Goal: Task Accomplishment & Management: Use online tool/utility

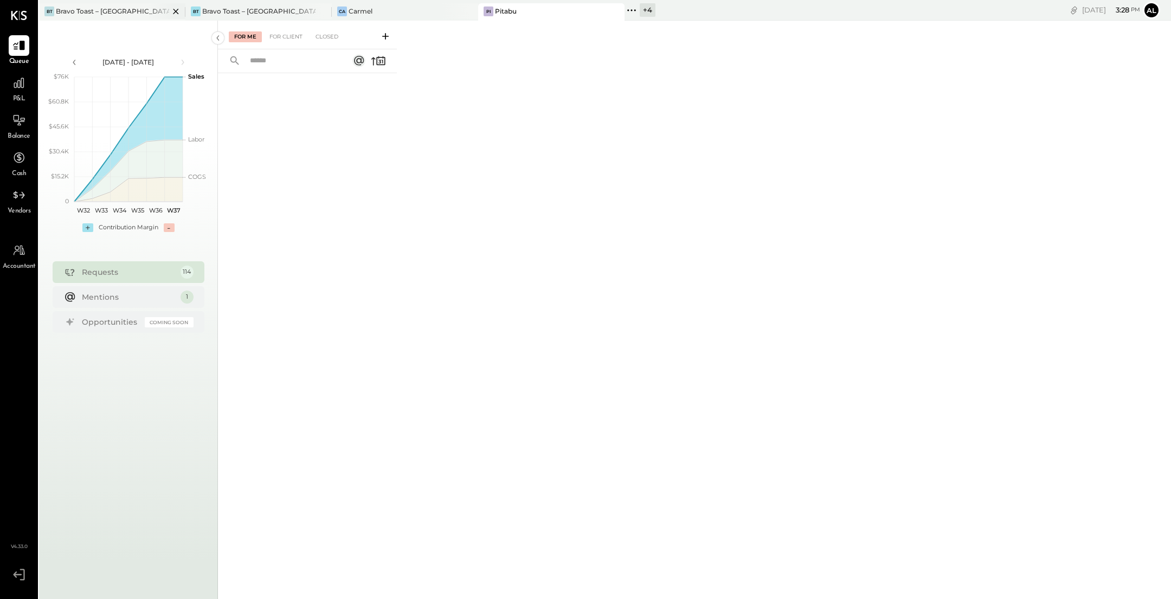
click at [130, 7] on div "Bravo Toast – [GEOGRAPHIC_DATA]" at bounding box center [112, 11] width 113 height 9
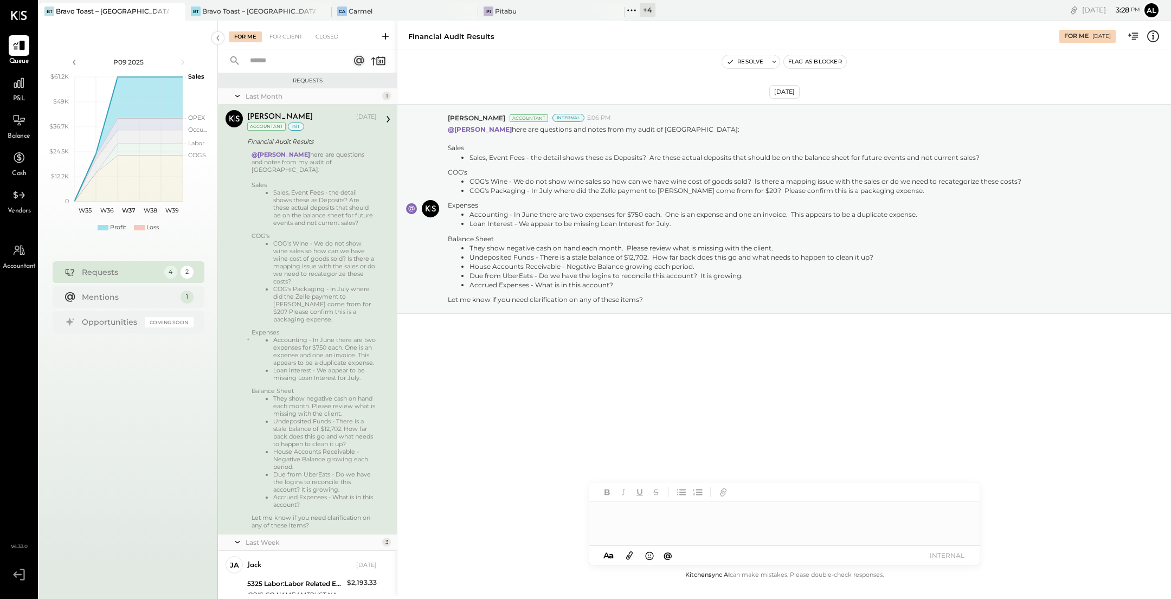
scroll to position [203, 0]
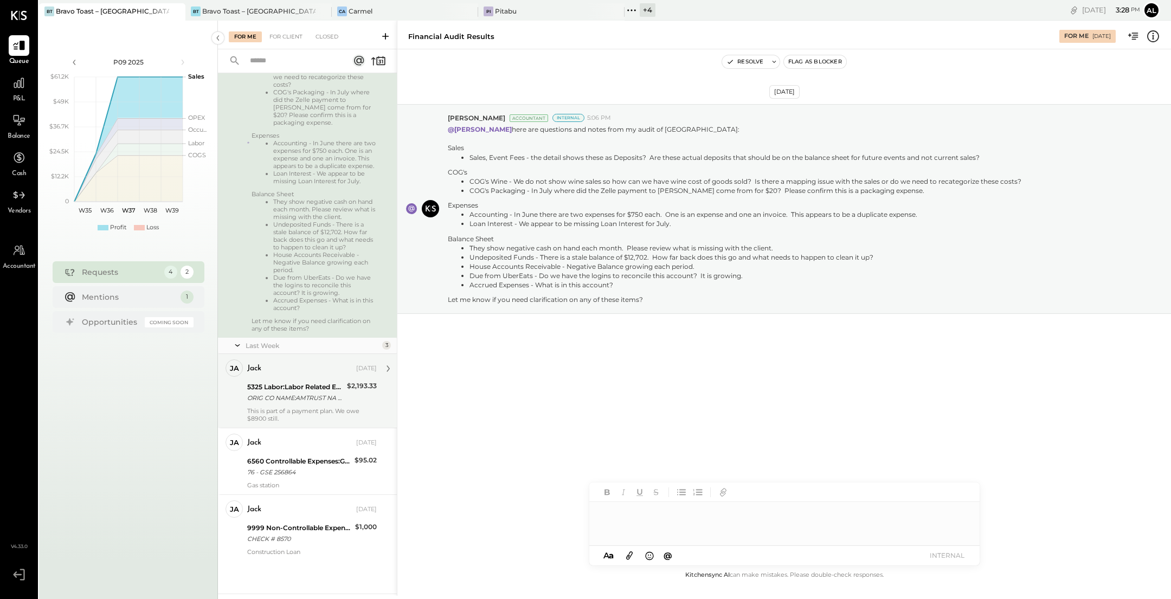
click at [307, 387] on div "5325 Labor:Labor Related Expenses:Workers Comp Insurance" at bounding box center [295, 387] width 96 height 11
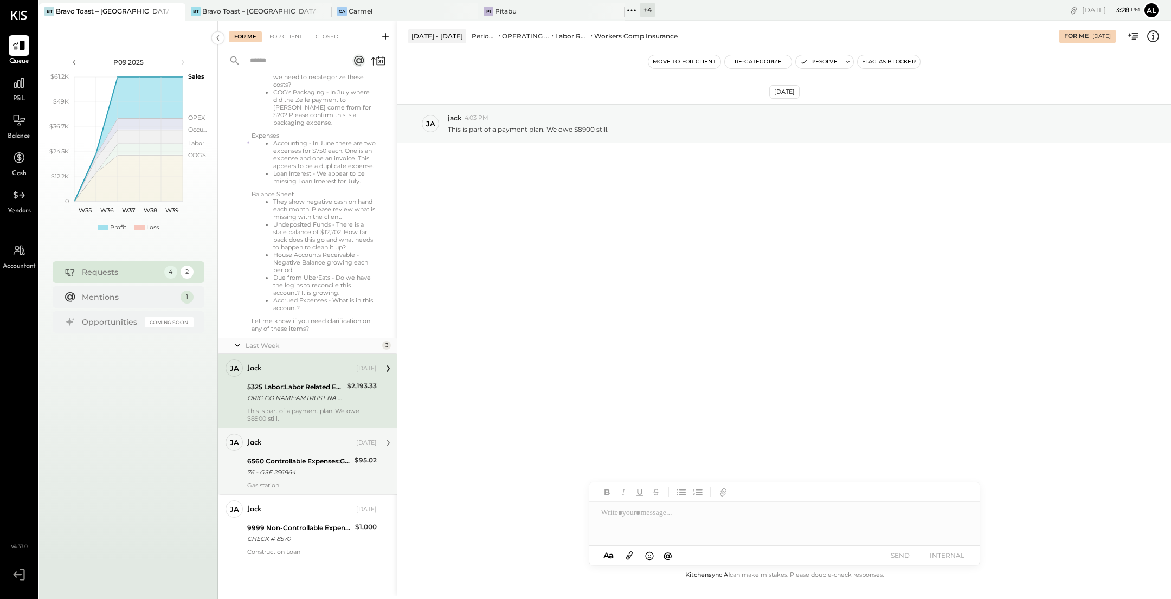
click at [311, 474] on div "76 - GSE 256864" at bounding box center [299, 472] width 104 height 11
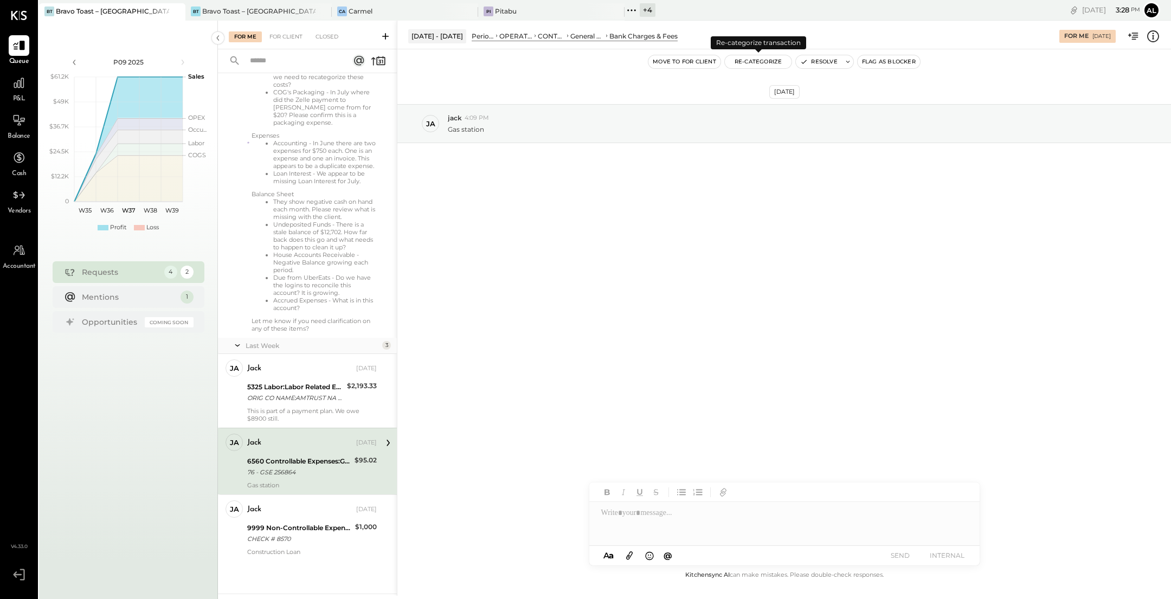
click at [771, 61] on button "Re-Categorize" at bounding box center [758, 61] width 67 height 13
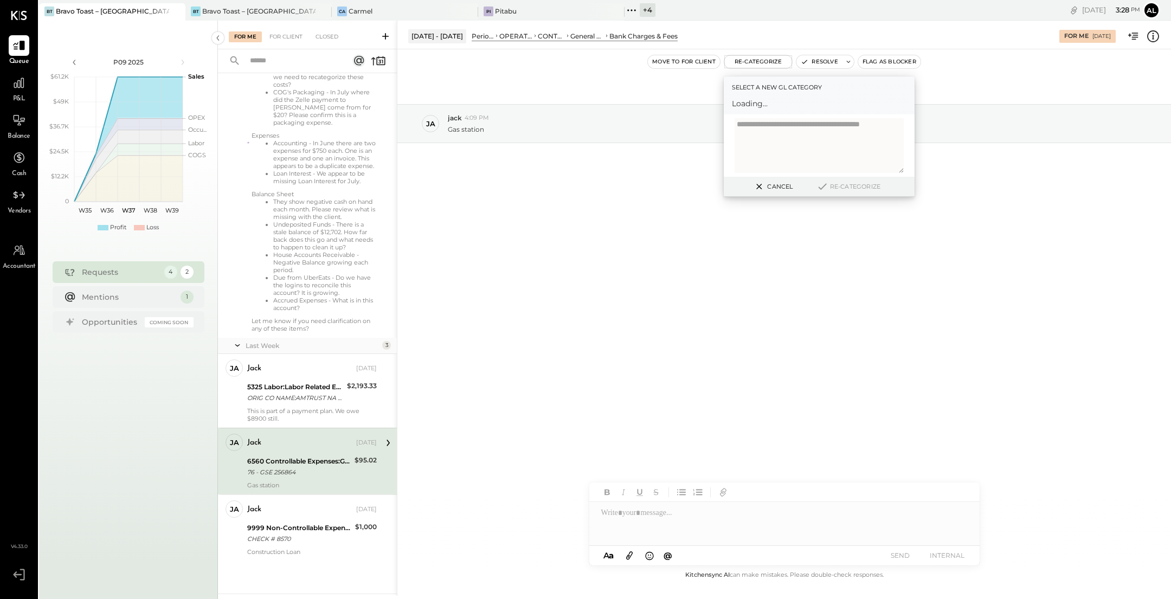
click at [785, 111] on div "Select a new gl category Loading..." at bounding box center [818, 95] width 191 height 38
click at [797, 107] on span "Loading..." at bounding box center [819, 103] width 175 height 11
click at [797, 107] on div at bounding box center [809, 108] width 143 height 13
type input "*"
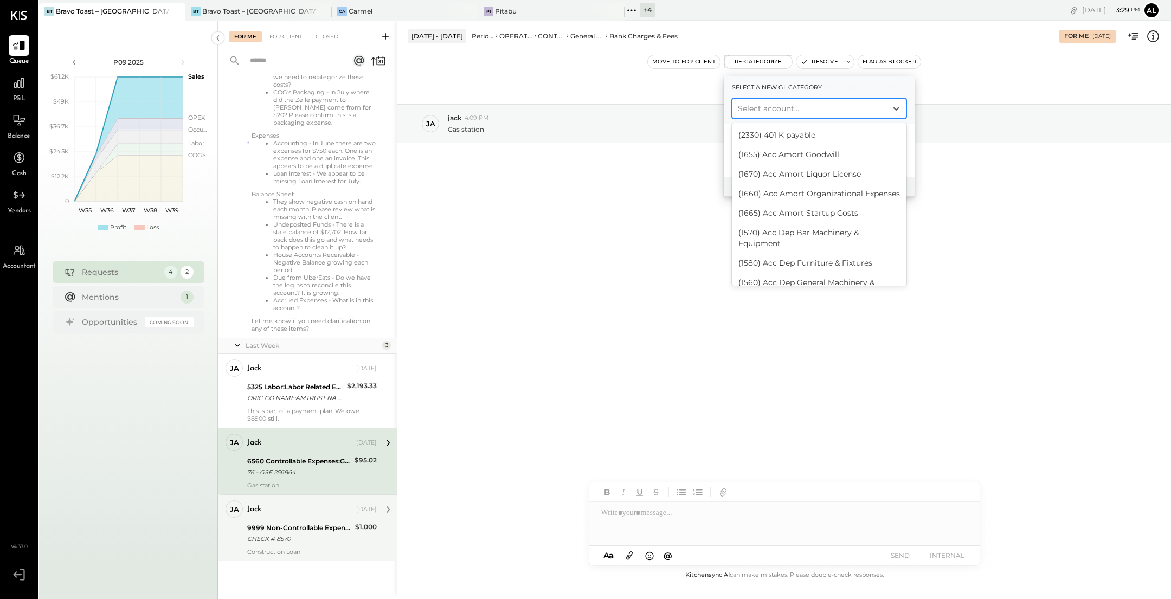
click at [301, 533] on div "CHECK # 8570" at bounding box center [299, 538] width 105 height 11
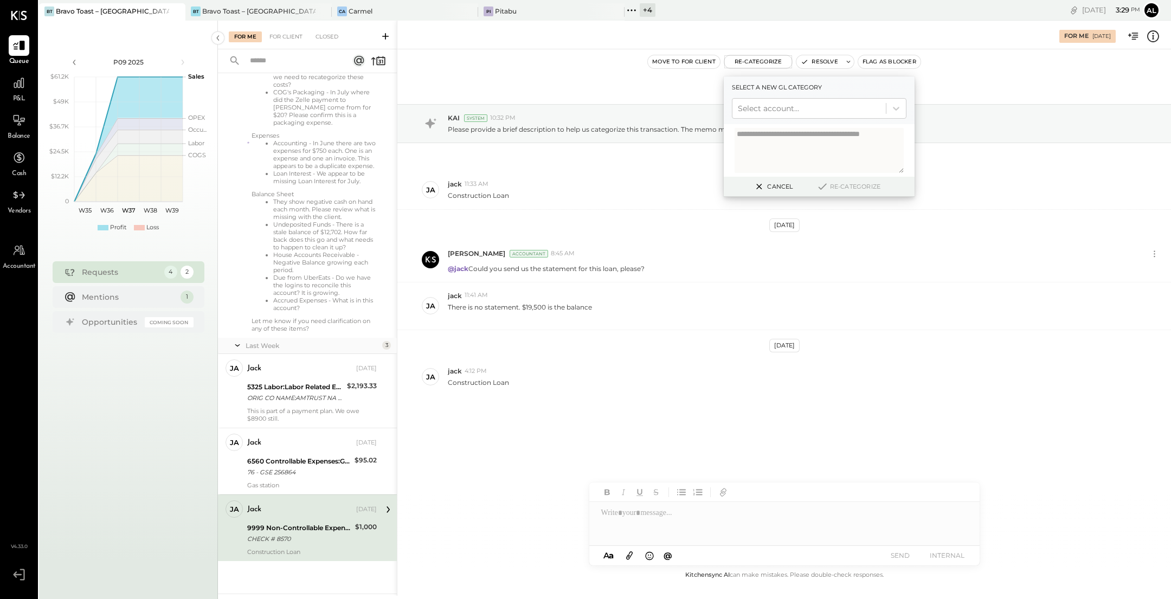
click at [953, 100] on div "[DATE] KAI System 10:32 PM Please provide a brief description to help us catego…" at bounding box center [783, 276] width 773 height 400
click at [778, 187] on button "Cancel" at bounding box center [772, 186] width 47 height 14
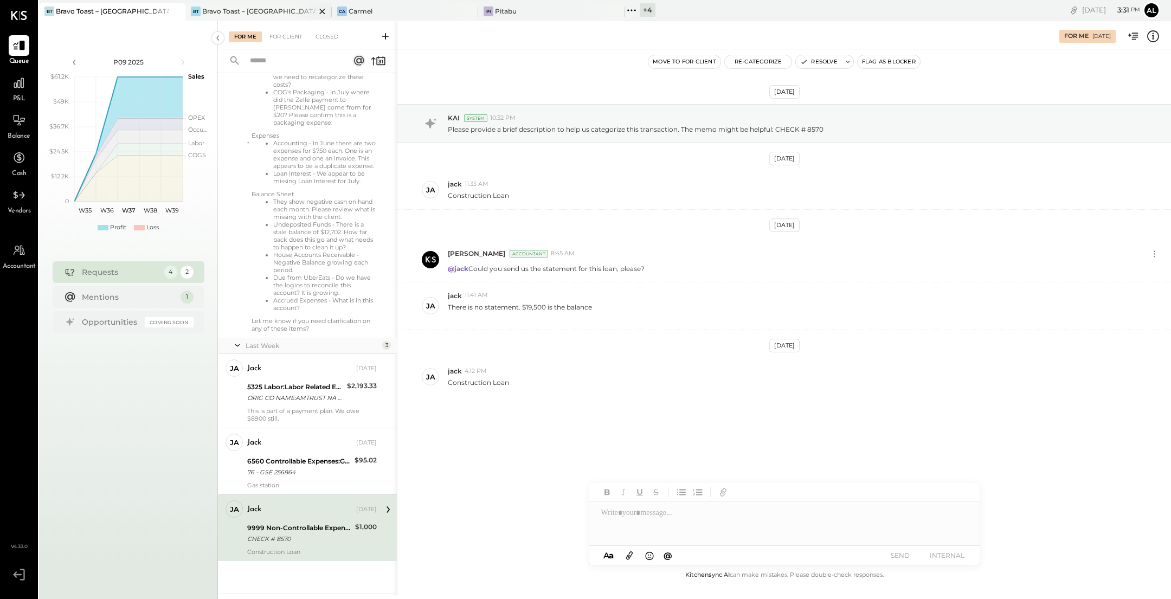
click at [268, 8] on div "Bravo Toast – [GEOGRAPHIC_DATA]" at bounding box center [258, 11] width 113 height 9
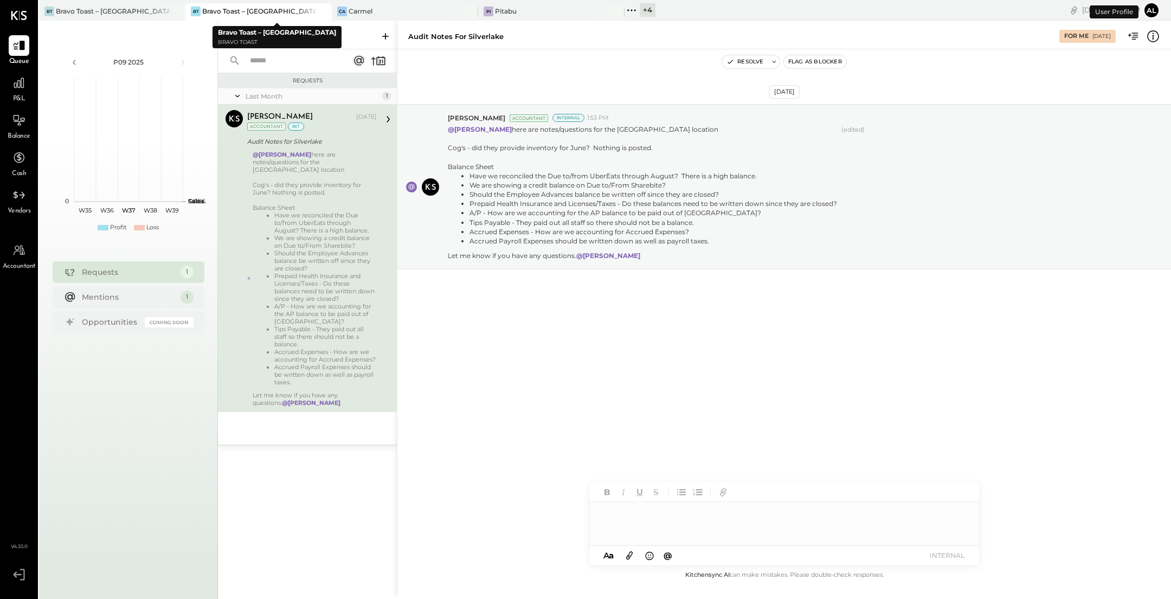
click at [375, 21] on div "For Me For Client Closed" at bounding box center [307, 35] width 179 height 29
click at [391, 8] on div "Ca Carmel" at bounding box center [397, 12] width 130 height 10
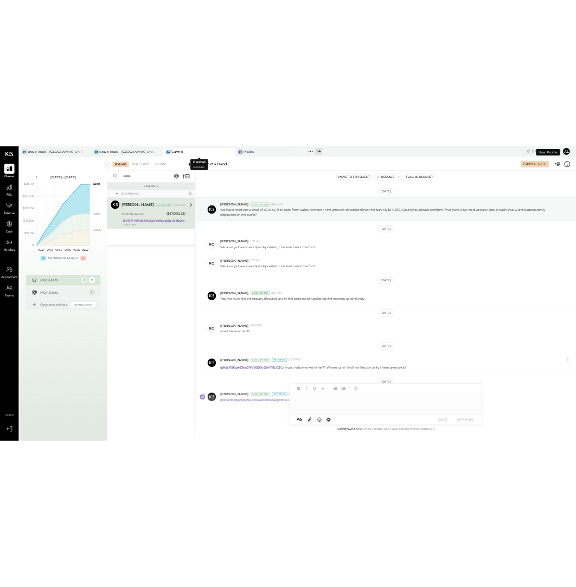
scroll to position [206, 0]
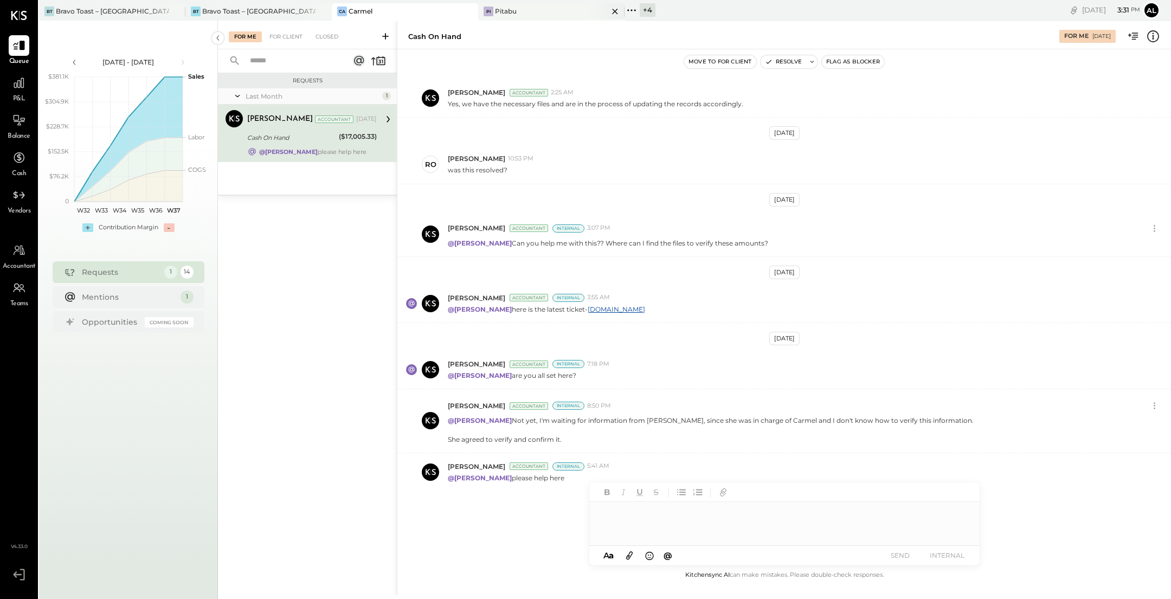
click at [532, 13] on div "Pi Pitabu" at bounding box center [543, 12] width 130 height 10
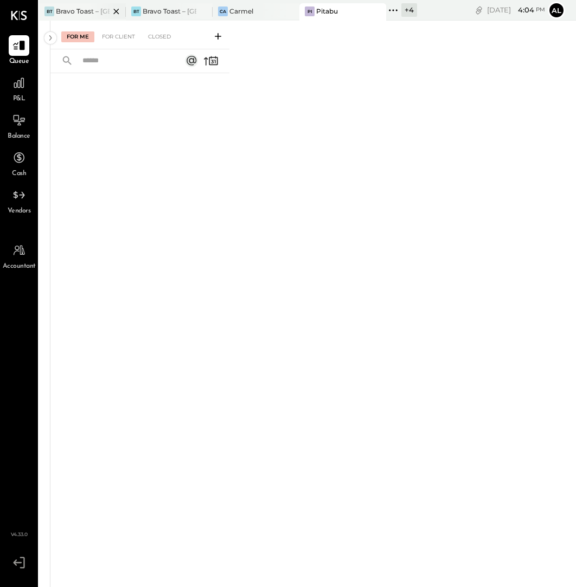
click at [81, 9] on div "Bravo Toast – [GEOGRAPHIC_DATA]" at bounding box center [83, 11] width 54 height 9
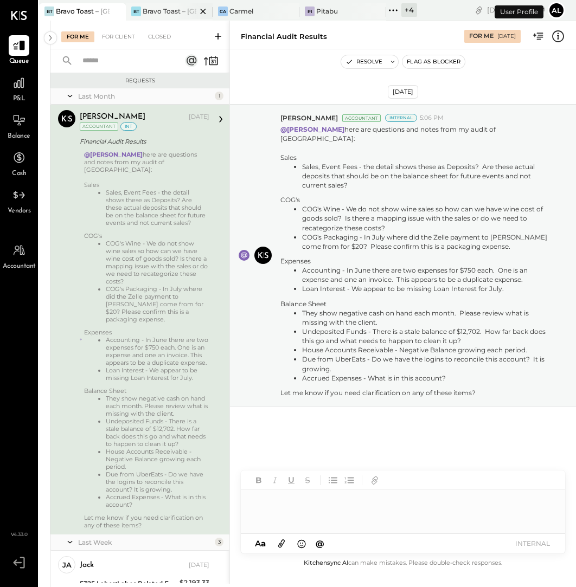
click at [204, 11] on icon at bounding box center [202, 11] width 5 height 5
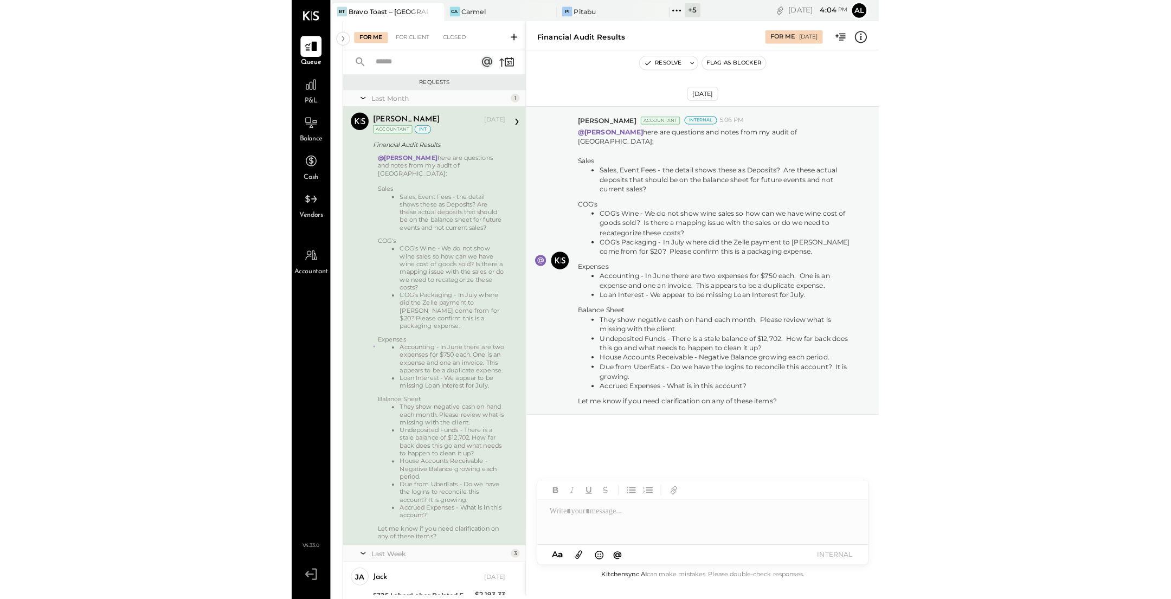
scroll to position [215, 0]
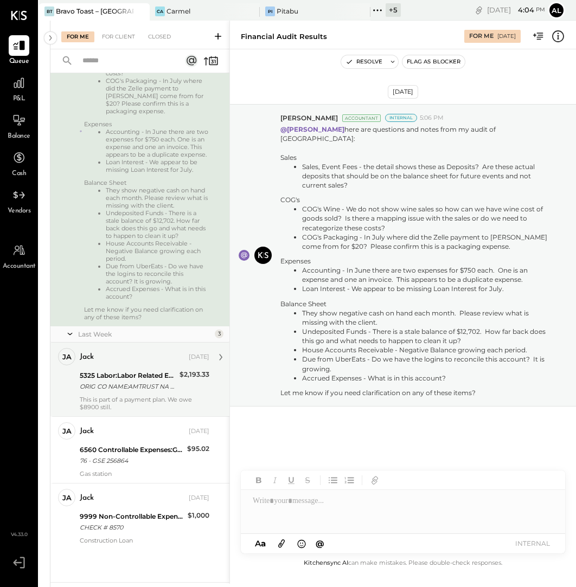
click at [147, 393] on div "jack [DATE] 5325 Labor:Labor Related Expenses:Workers Comp Insurance ORIG CO NA…" at bounding box center [145, 379] width 130 height 63
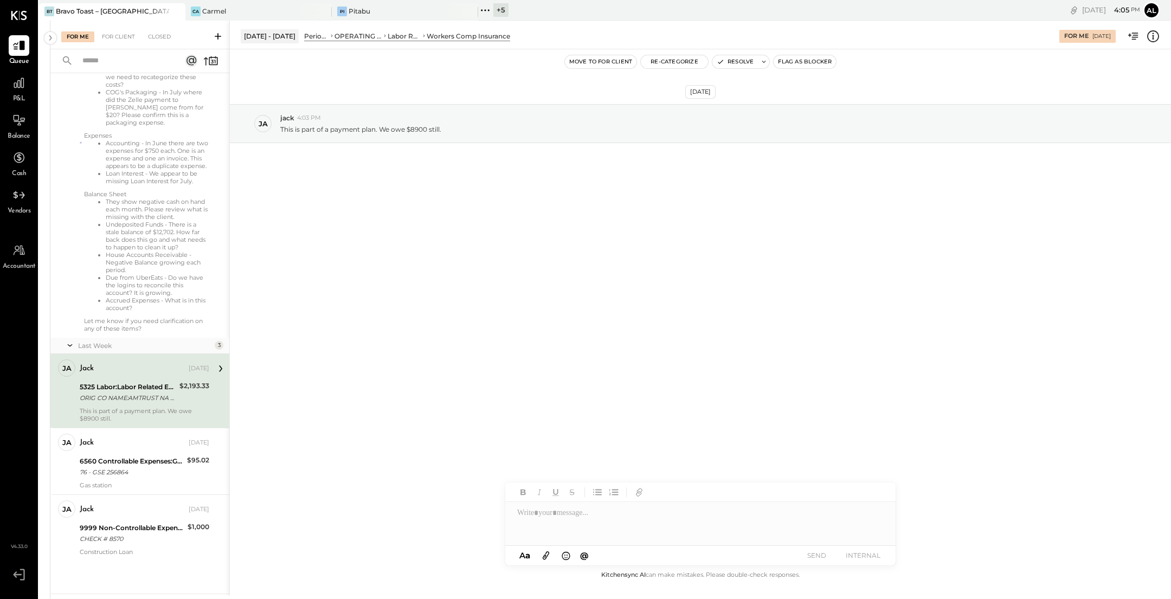
scroll to position [203, 0]
click at [142, 458] on div "6560 Controllable Expenses:General & Administrative Expenses:Bank Charges & Fees" at bounding box center [132, 461] width 104 height 11
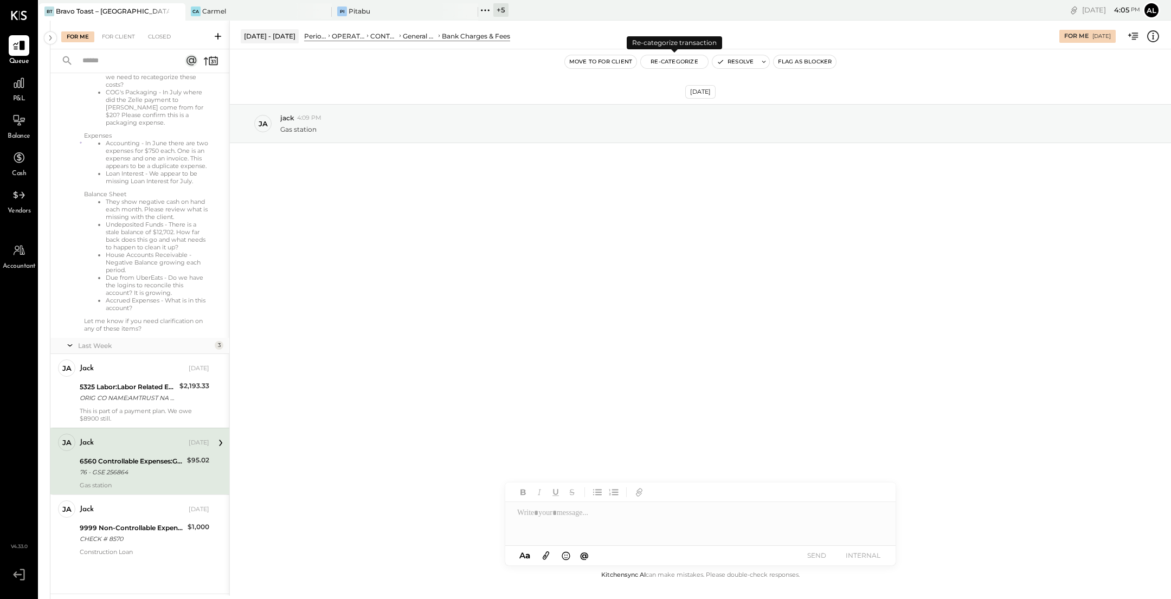
click at [677, 59] on button "Re-Categorize" at bounding box center [674, 61] width 67 height 13
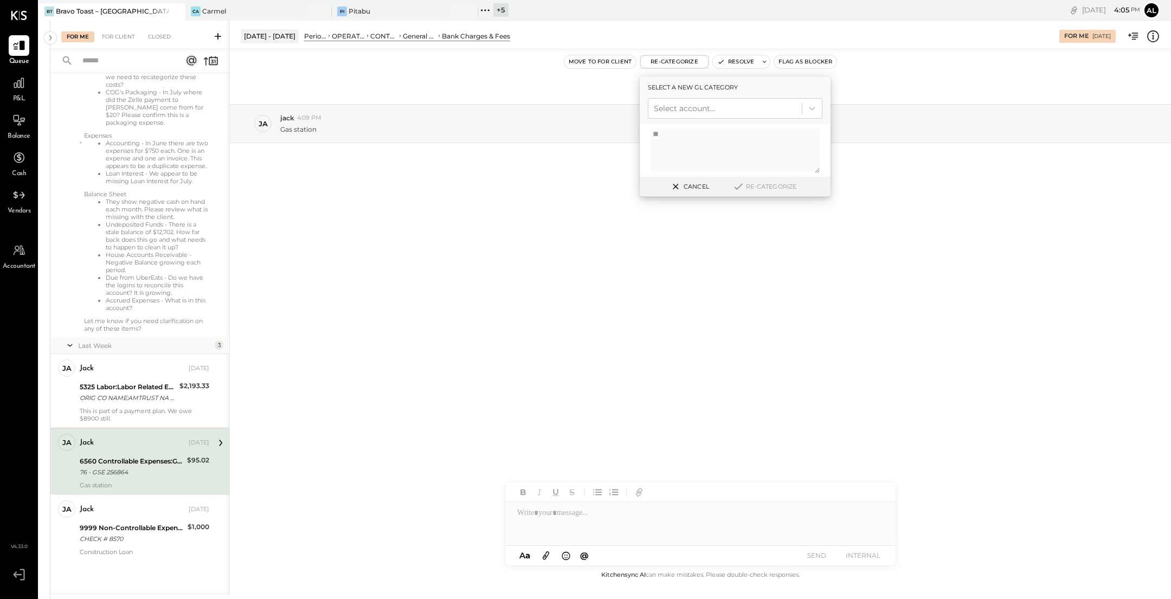
type textarea "*"
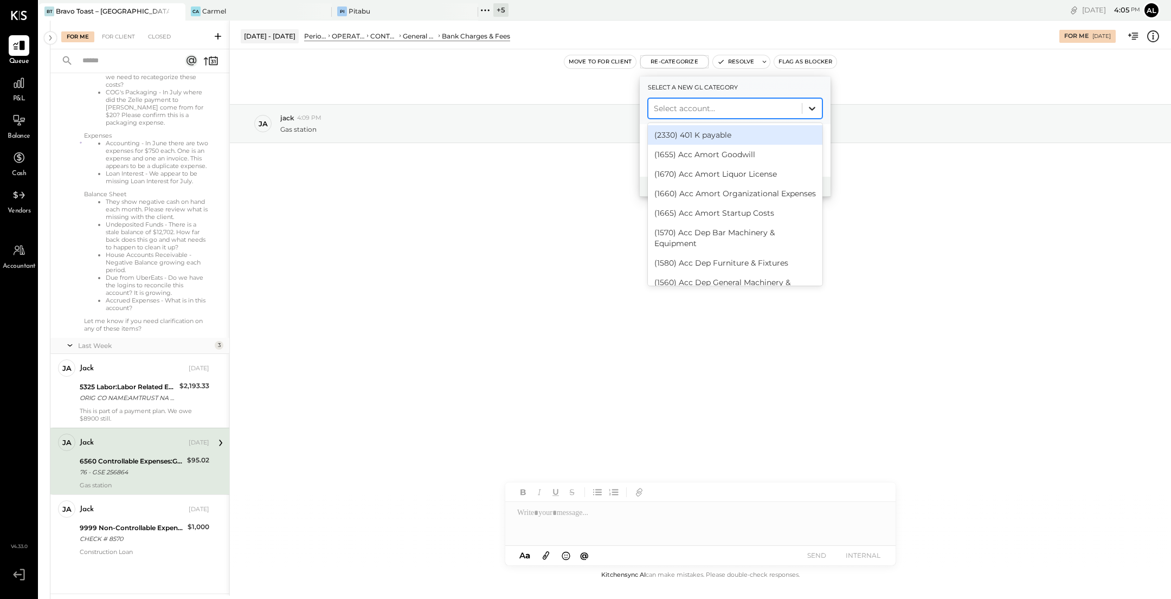
click at [821, 108] on div at bounding box center [812, 109] width 20 height 20
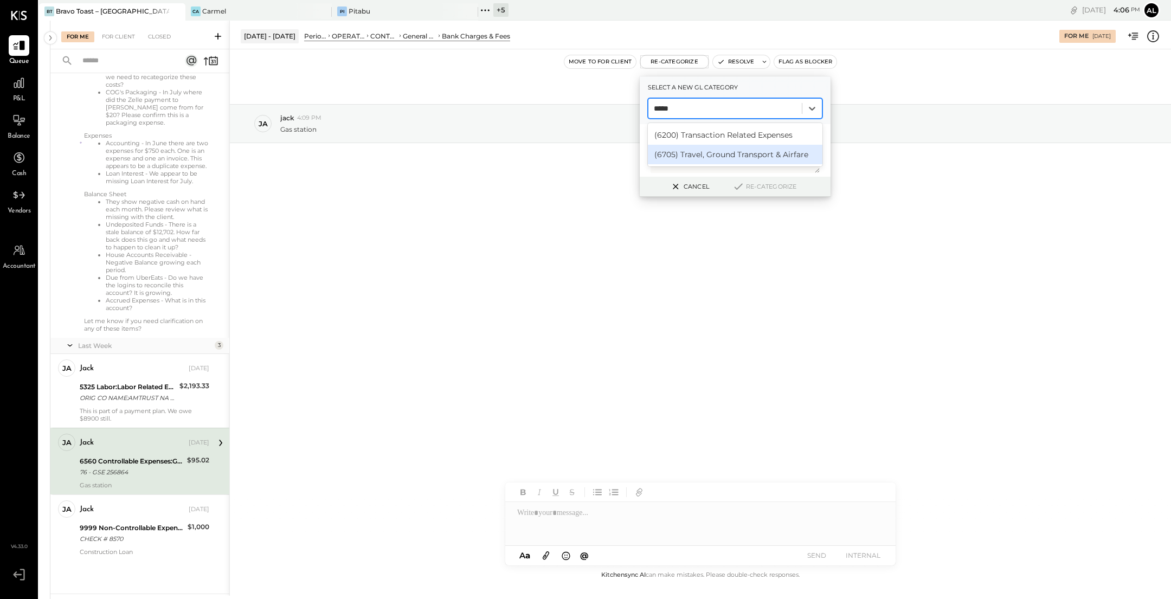
type input "*****"
click at [550, 289] on div "[DATE] [PERSON_NAME] 4:09 PM Gas station" at bounding box center [700, 308] width 941 height 519
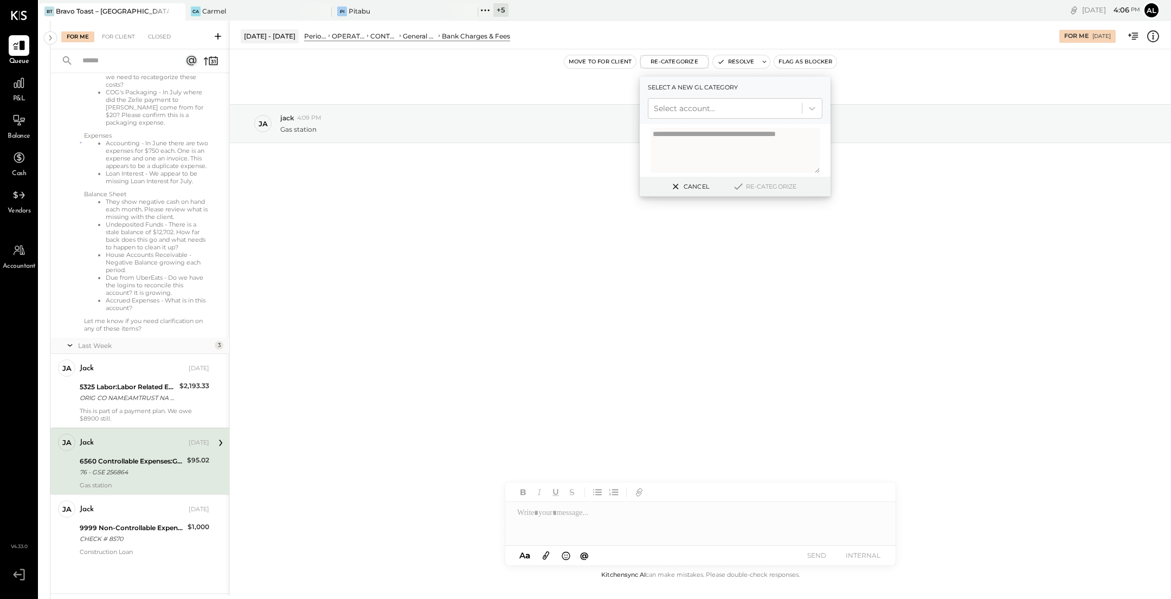
click at [550, 289] on div "[DATE] [PERSON_NAME] 4:09 PM Gas station" at bounding box center [700, 308] width 941 height 519
click at [692, 183] on button "Cancel" at bounding box center [688, 186] width 47 height 14
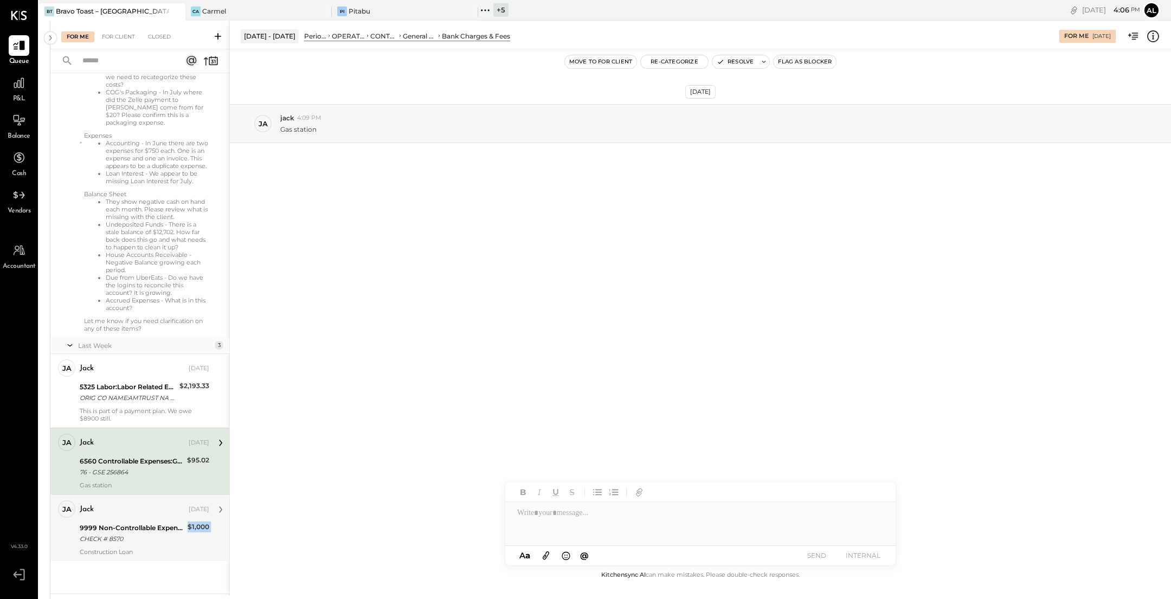
click at [132, 546] on div "jack [DATE] 9999 Non-Controllable Expenses:Other Income and Expenses:To Be Clas…" at bounding box center [145, 527] width 130 height 55
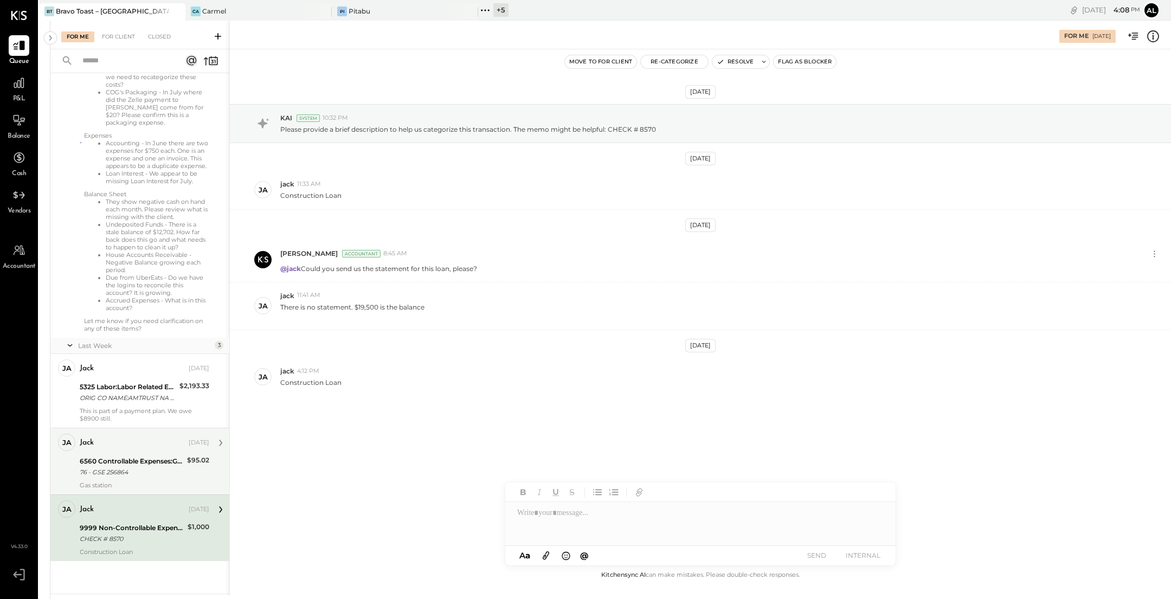
click at [151, 456] on div "6560 Controllable Expenses:General & Administrative Expenses:Bank Charges & Fees" at bounding box center [132, 461] width 104 height 11
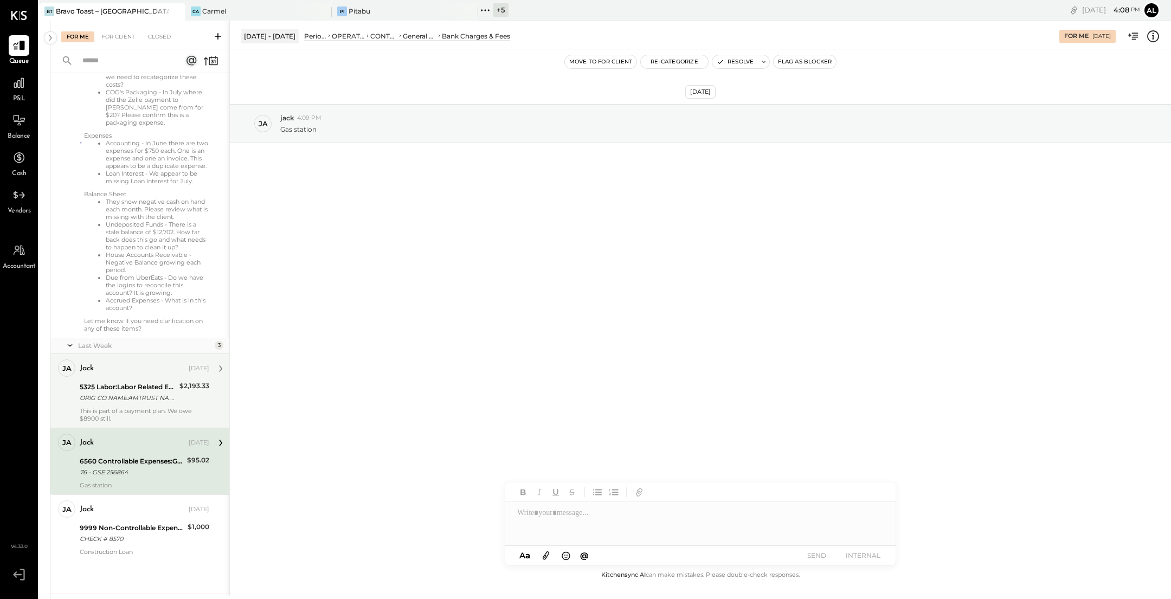
click at [131, 404] on div "5325 Labor:Labor Related Expenses:Workers Comp Insurance ORIG CO NAME:AMTRUST N…" at bounding box center [128, 392] width 96 height 24
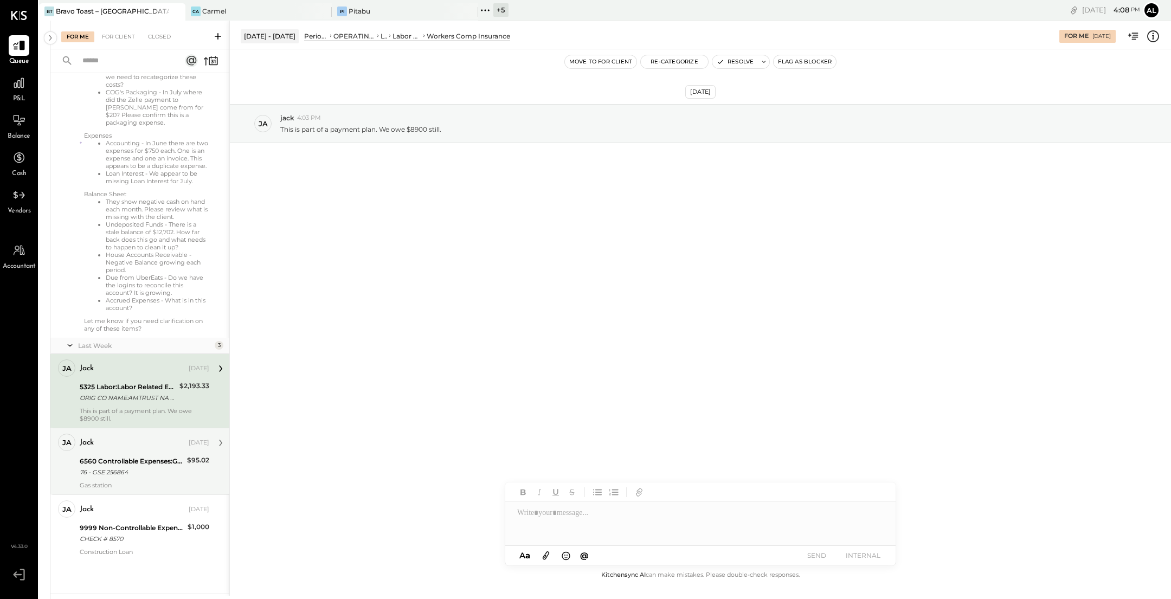
click at [125, 477] on div "76 - GSE 256864" at bounding box center [132, 472] width 104 height 11
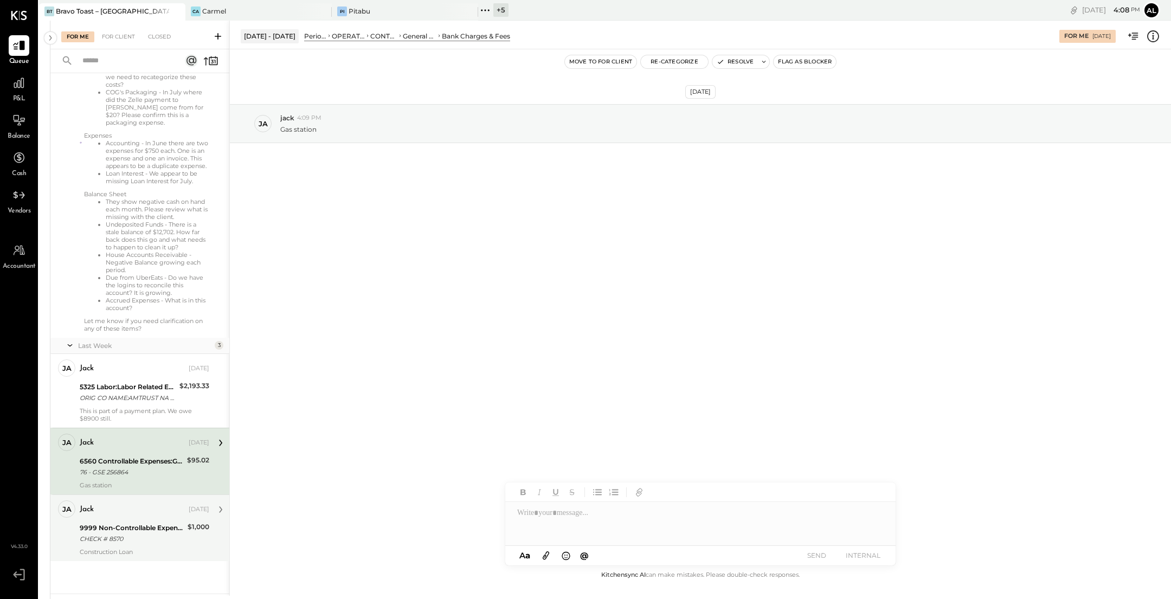
click at [131, 518] on div "jack [DATE]" at bounding box center [145, 509] width 130 height 18
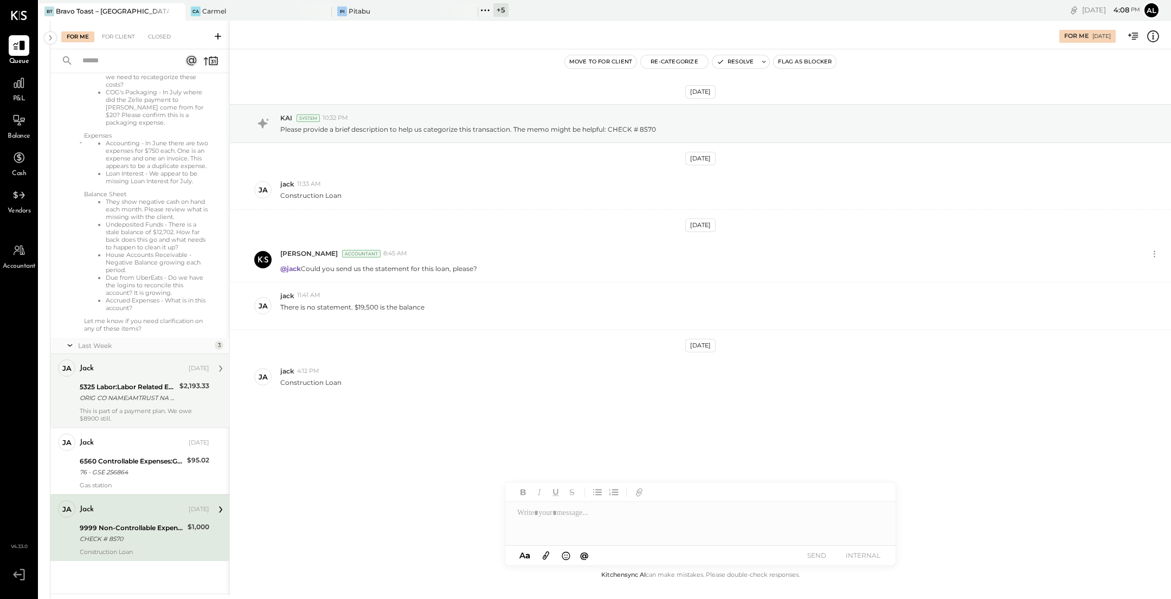
click at [130, 404] on div "5325 Labor:Labor Related Expenses:Workers Comp Insurance ORIG CO NAME:AMTRUST N…" at bounding box center [128, 392] width 96 height 24
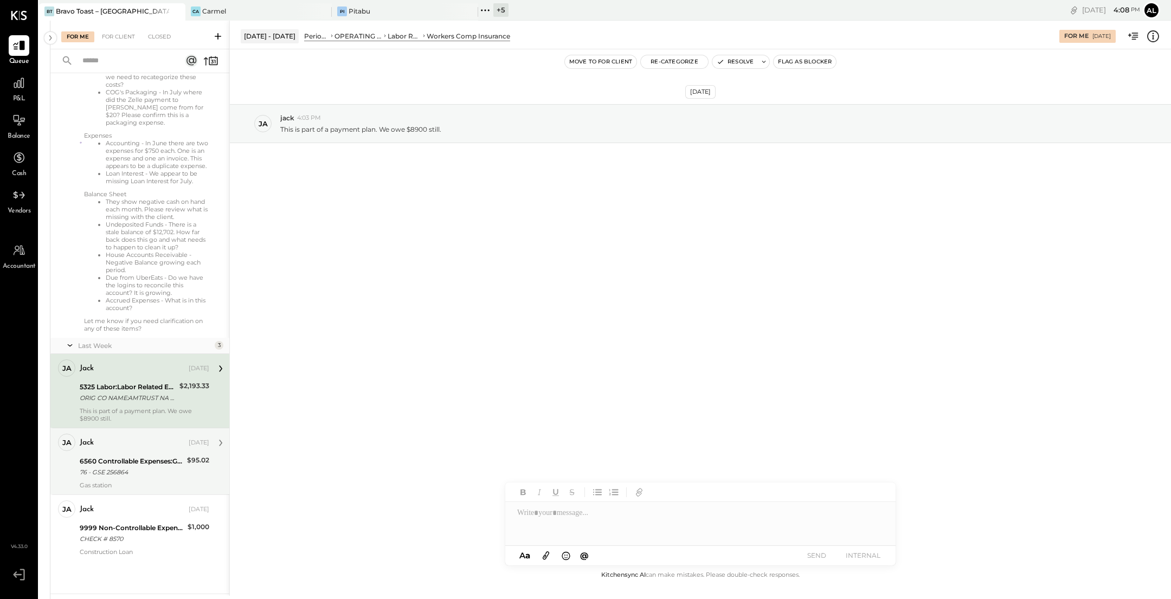
click at [127, 455] on div "6560 Controllable Expenses:General & Administrative Expenses:Bank Charges & Fee…" at bounding box center [132, 467] width 104 height 24
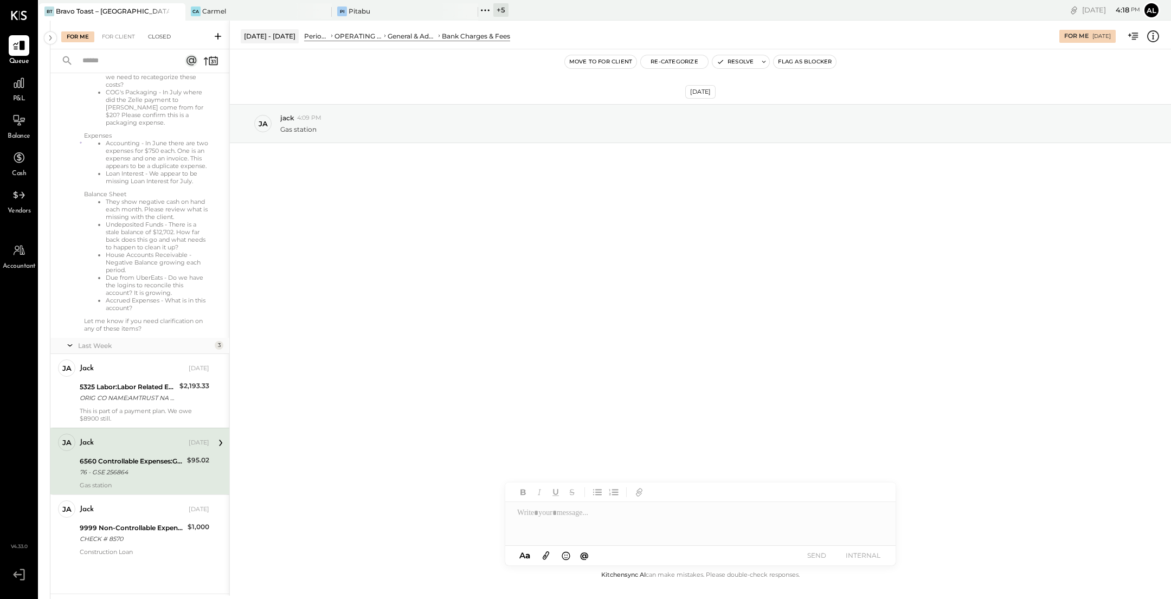
click at [167, 36] on div "Closed" at bounding box center [160, 36] width 34 height 11
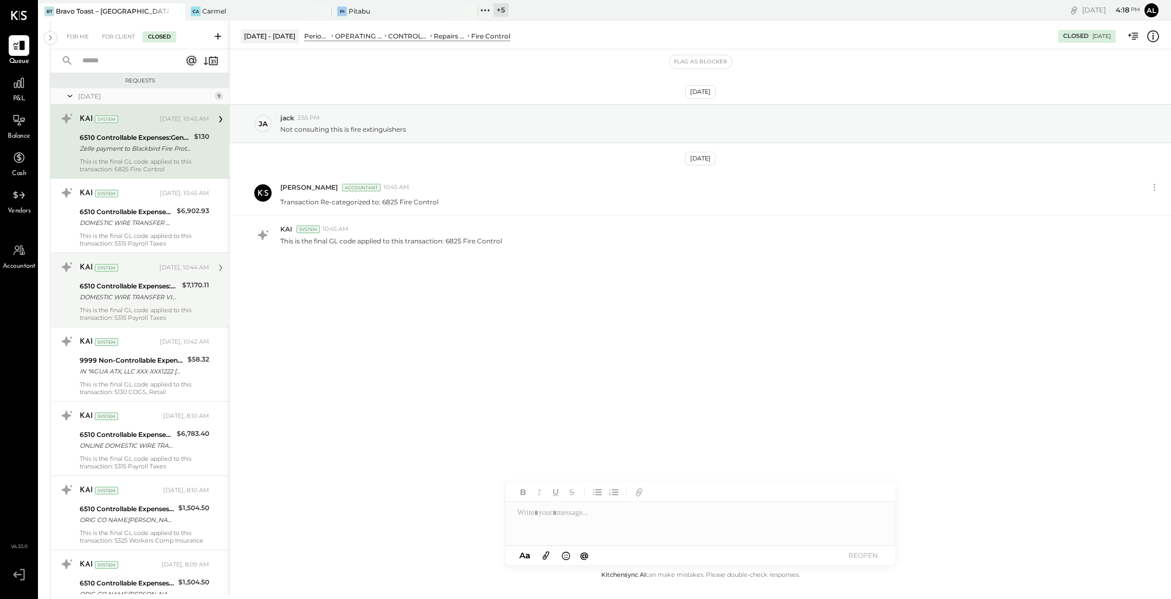
click at [148, 286] on div "6510 Controllable Expenses:General & Administrative Expenses:Consulting" at bounding box center [129, 286] width 99 height 11
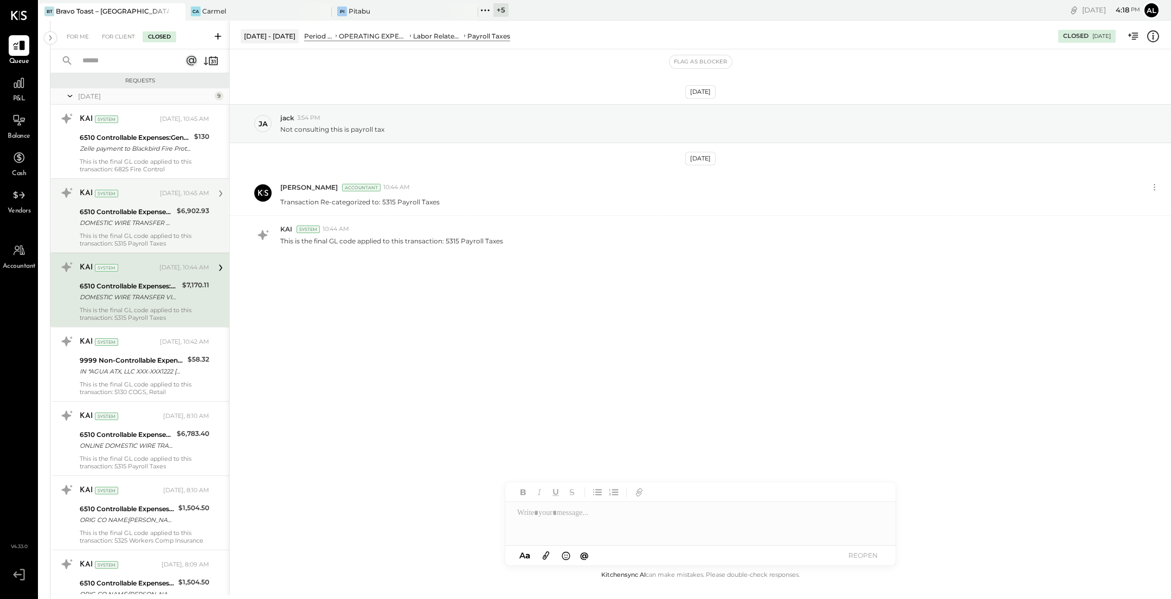
click at [105, 216] on div "6510 Controllable Expenses:General & Administrative Expenses:Consulting" at bounding box center [127, 211] width 94 height 11
